Goal: Find specific page/section: Find specific page/section

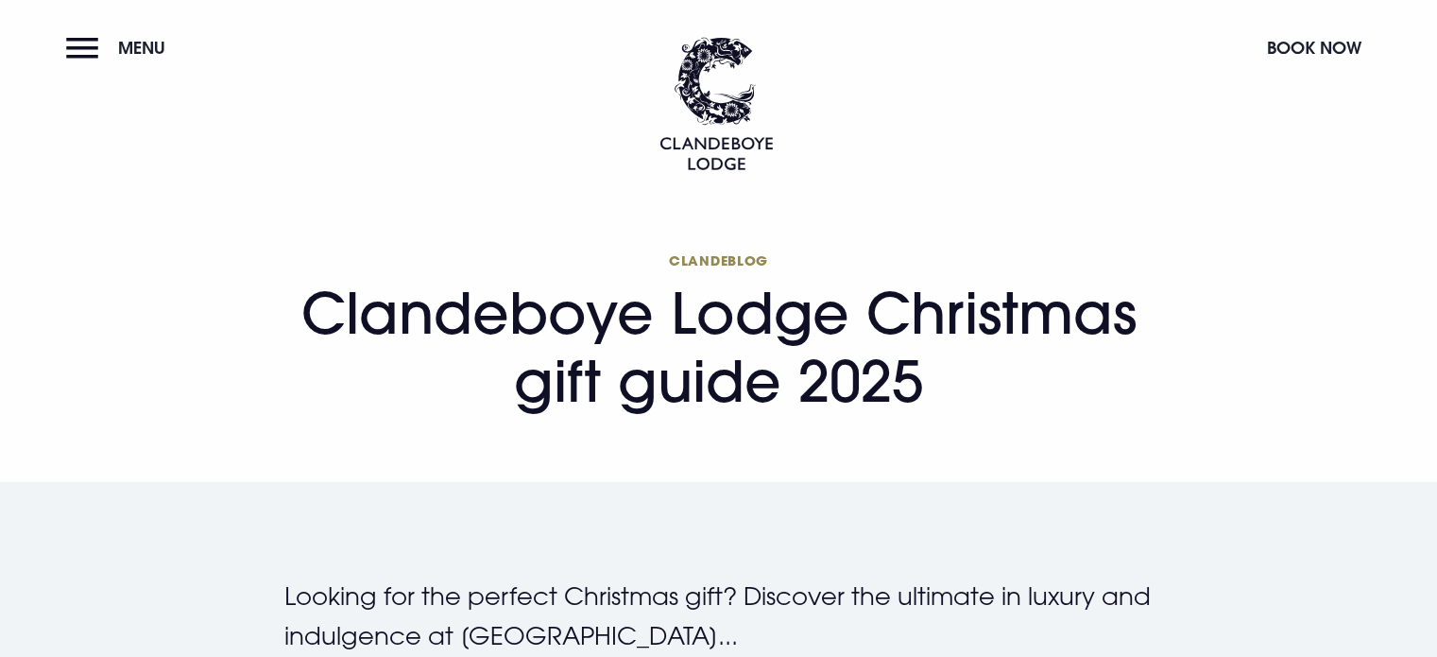
click at [79, 50] on button "Menu" at bounding box center [120, 47] width 109 height 41
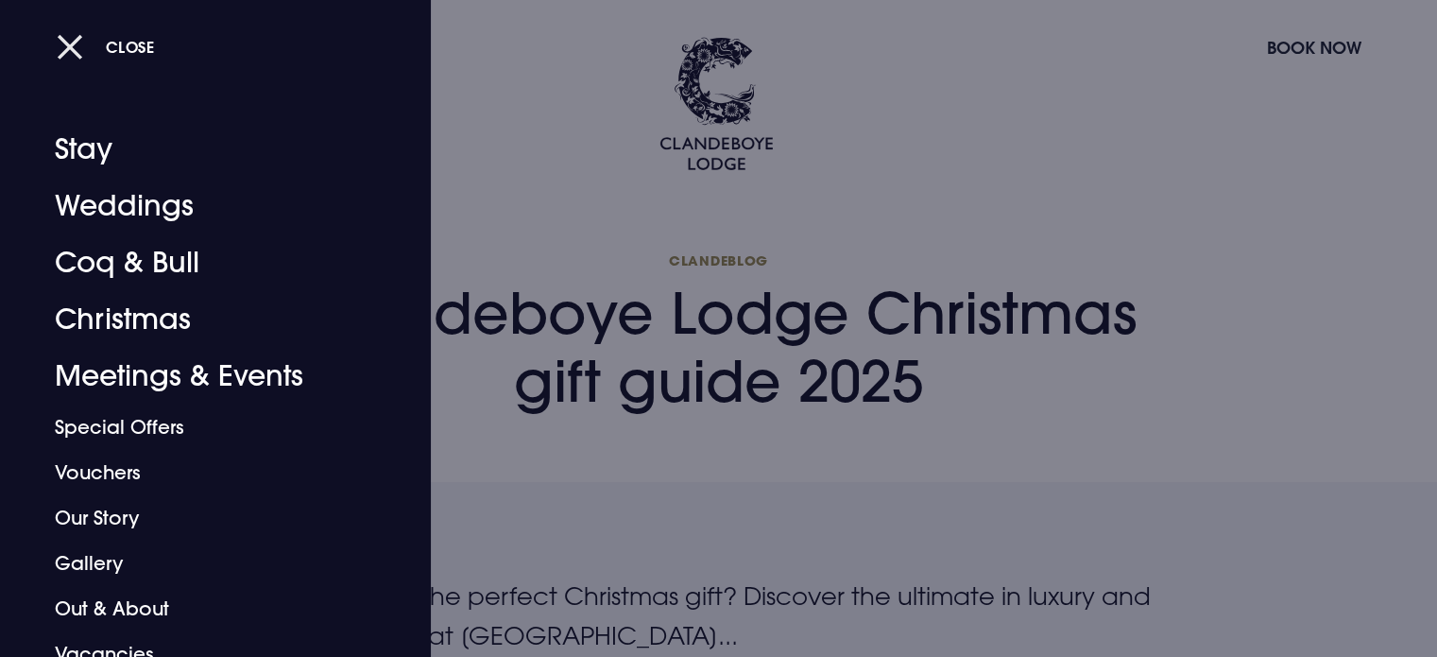
click at [71, 44] on button "Close" at bounding box center [106, 46] width 98 height 39
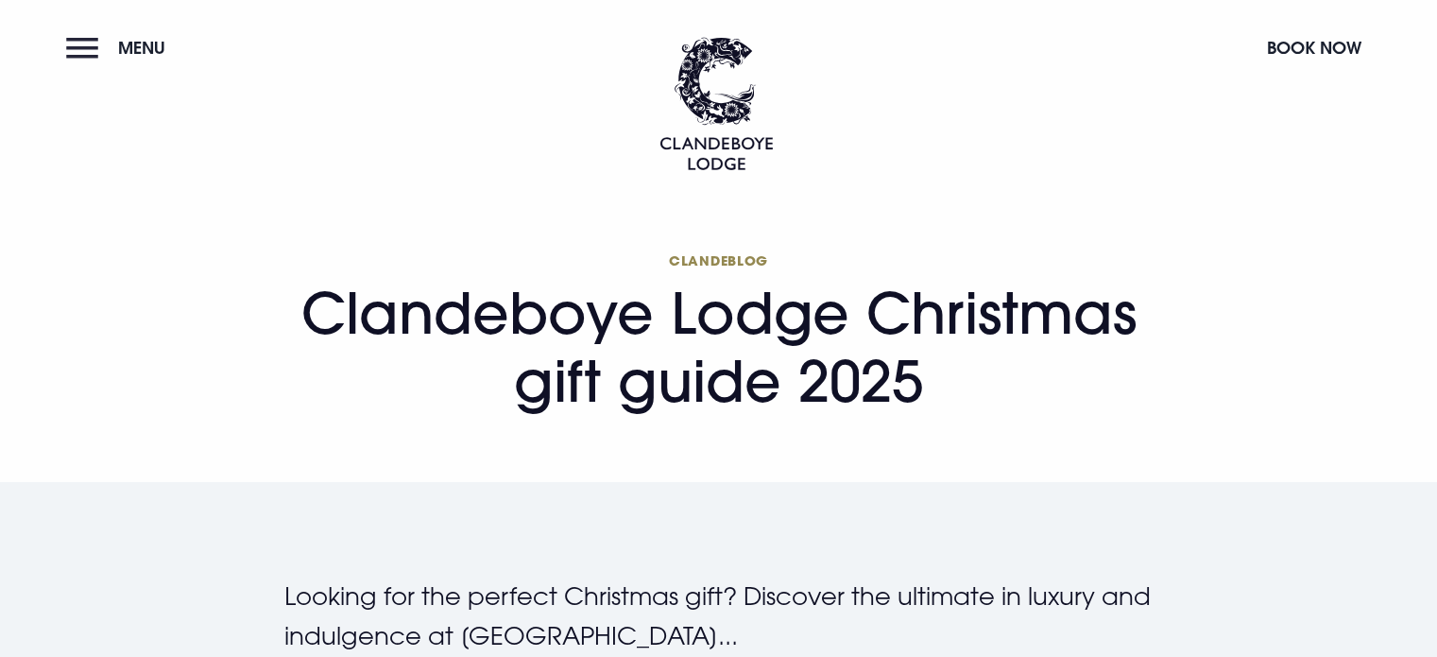
click at [123, 48] on span "Menu" at bounding box center [141, 48] width 47 height 22
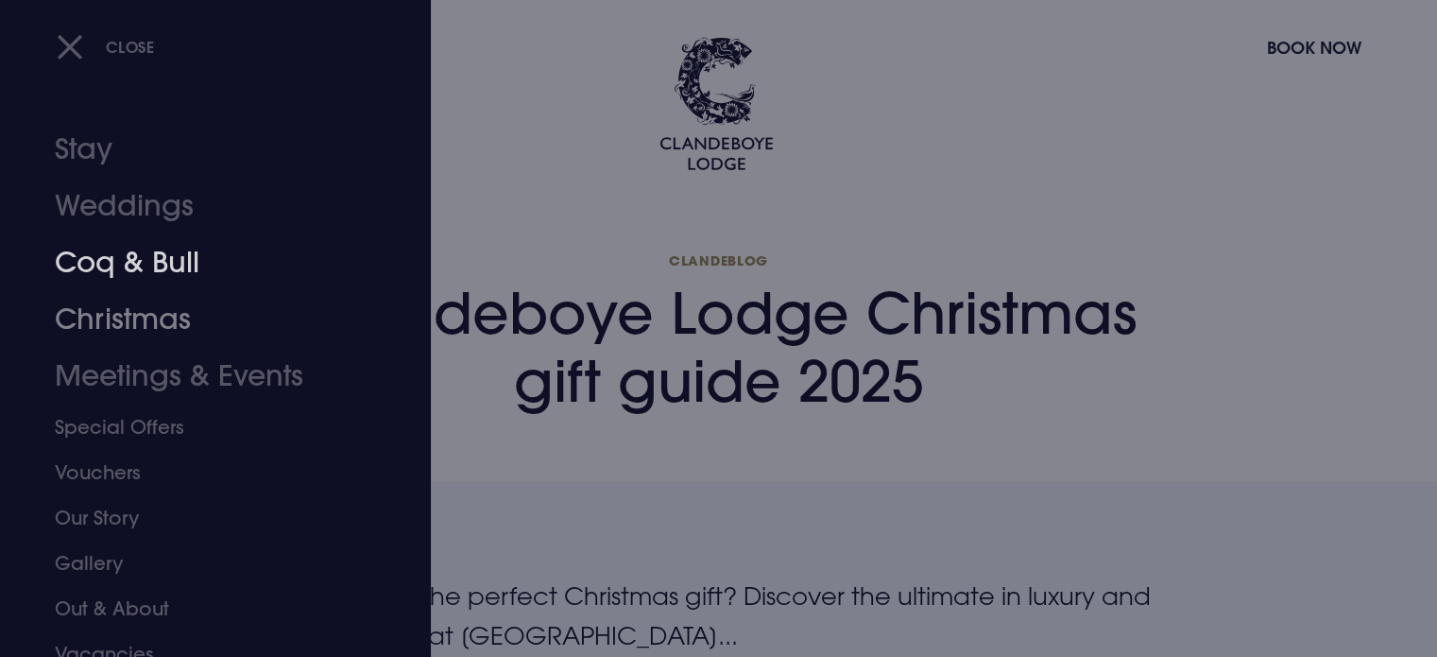
click at [189, 267] on link "Coq & Bull" at bounding box center [204, 262] width 299 height 57
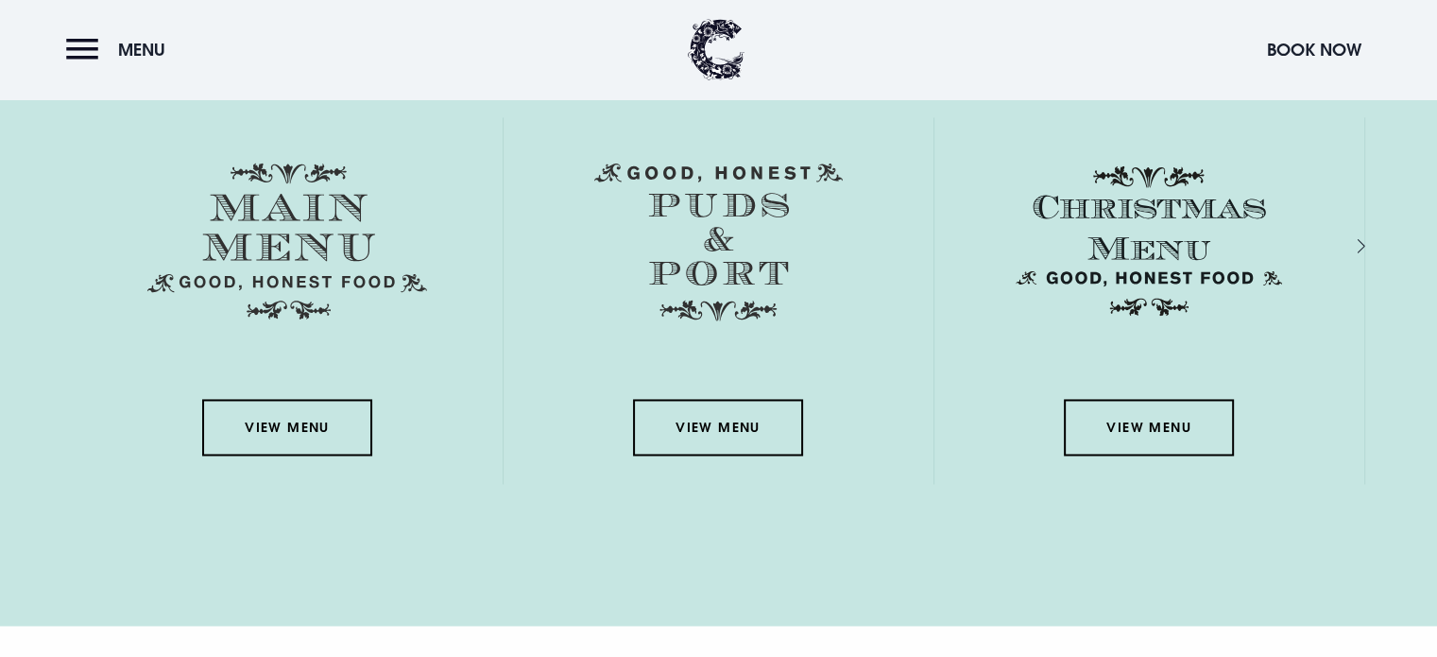
scroll to position [2747, 0]
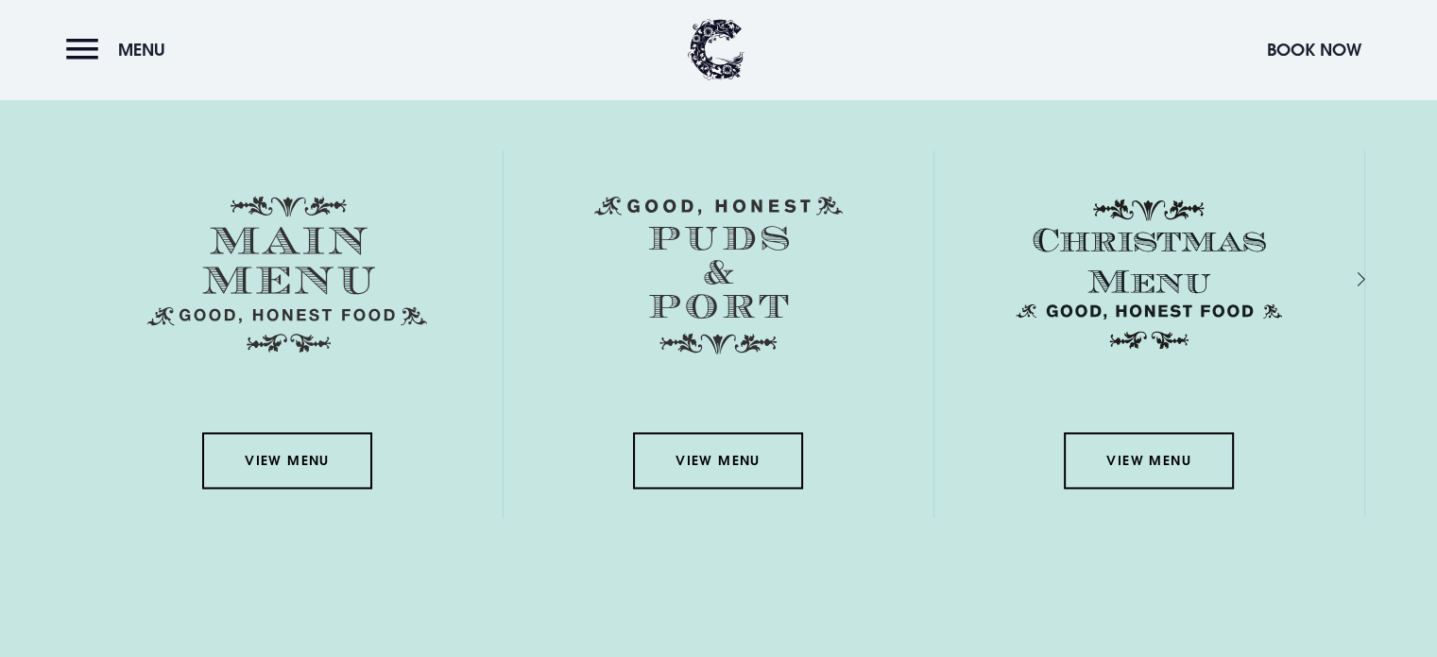
click at [309, 462] on link "View Menu" at bounding box center [287, 460] width 170 height 57
